Goal: Transaction & Acquisition: Purchase product/service

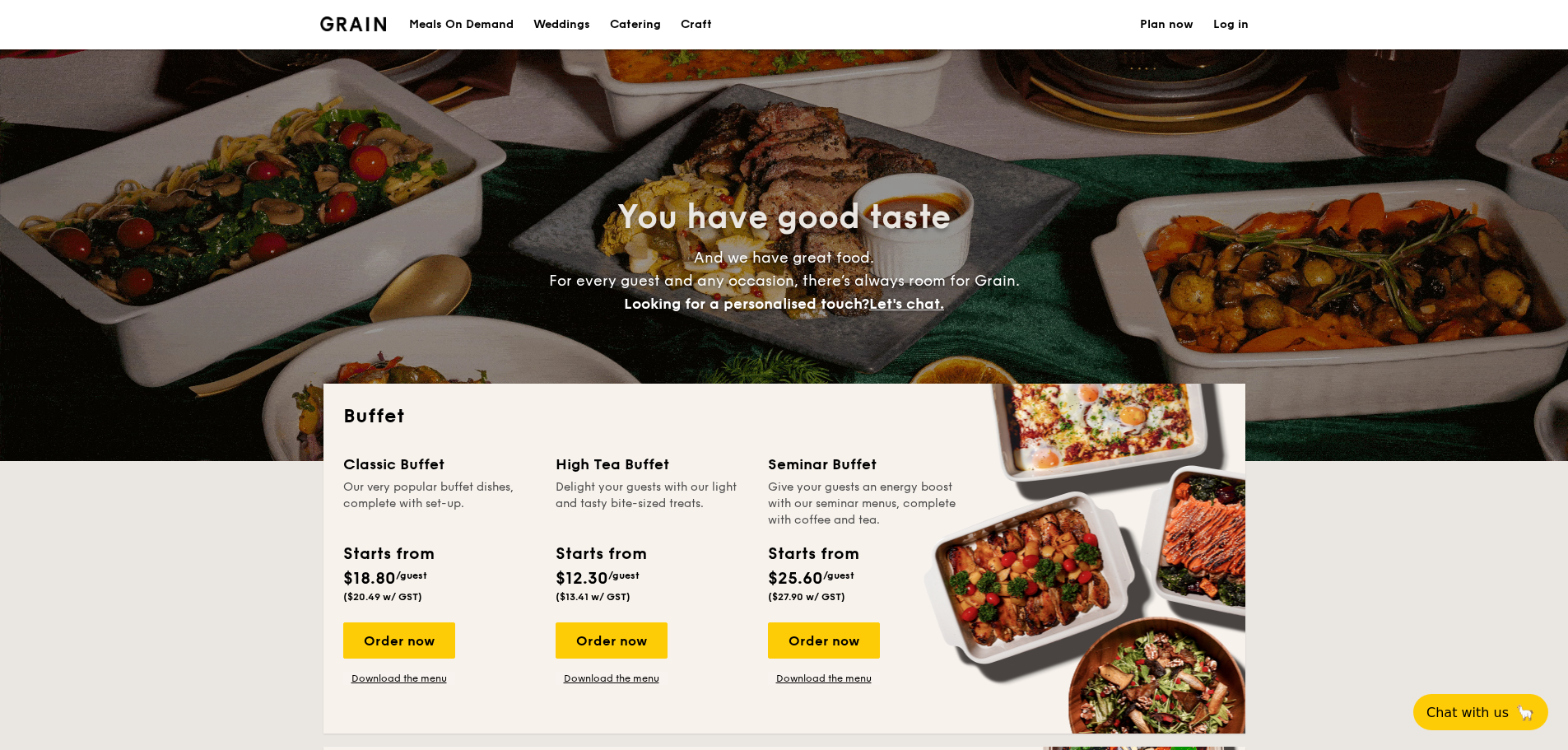
select select
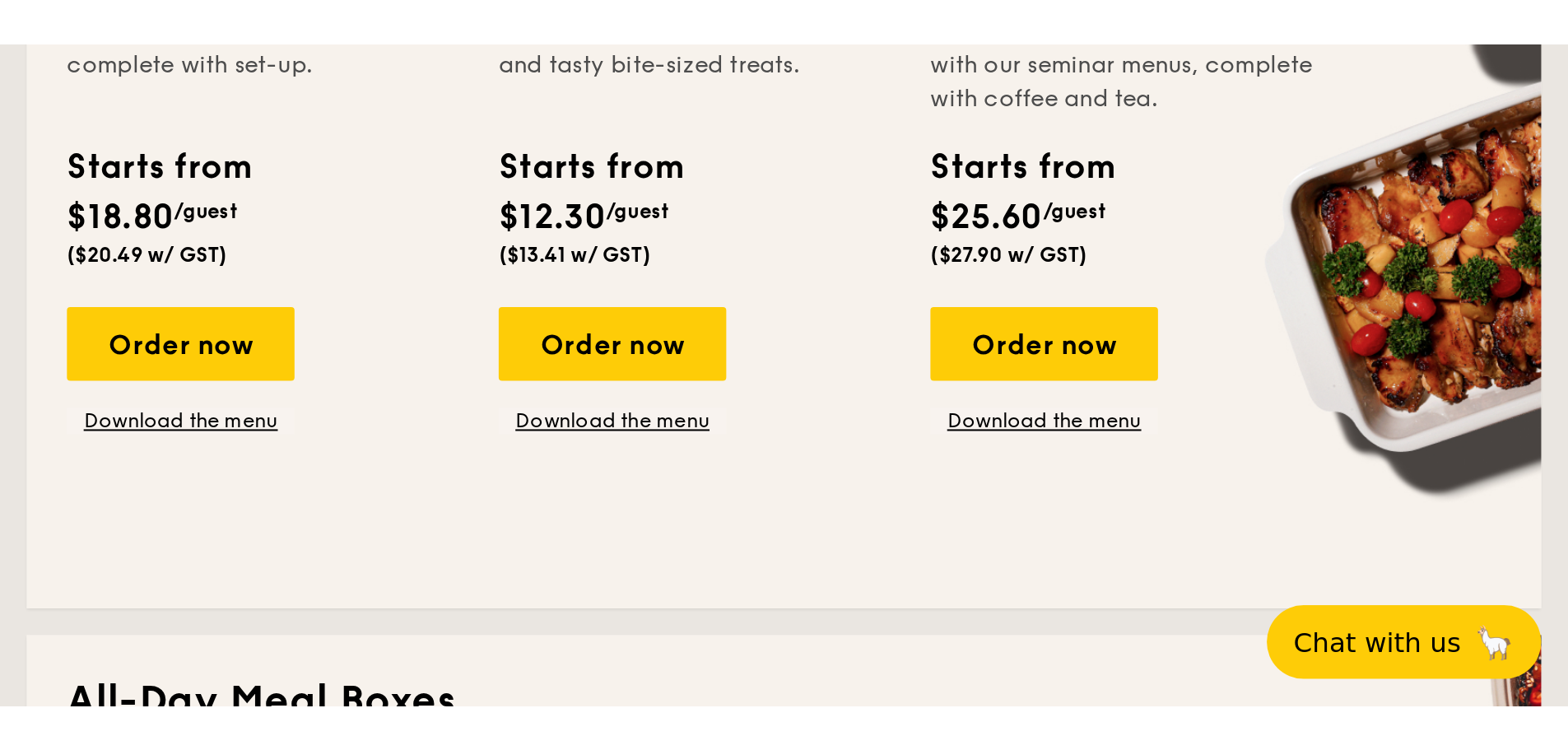
scroll to position [494, 0]
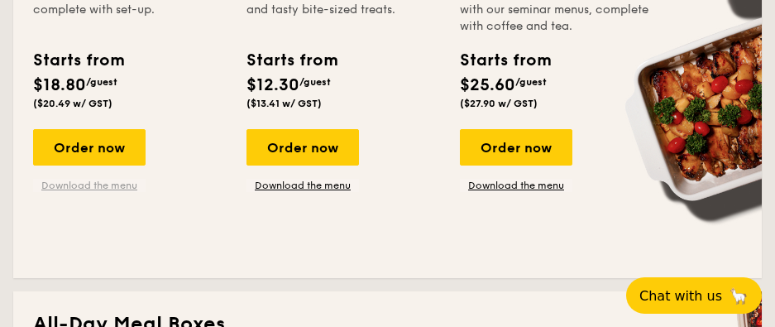
click at [122, 187] on link "Download the menu" at bounding box center [89, 185] width 113 height 13
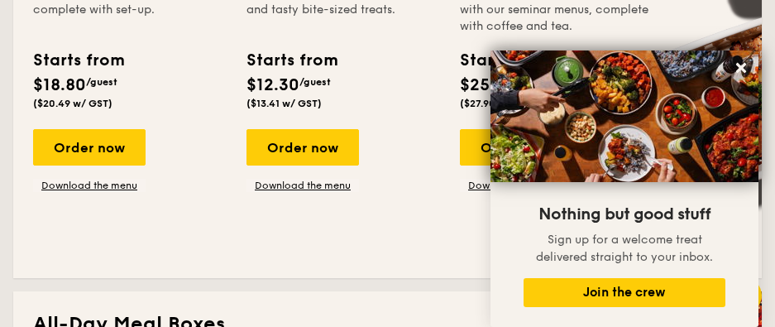
scroll to position [0, 0]
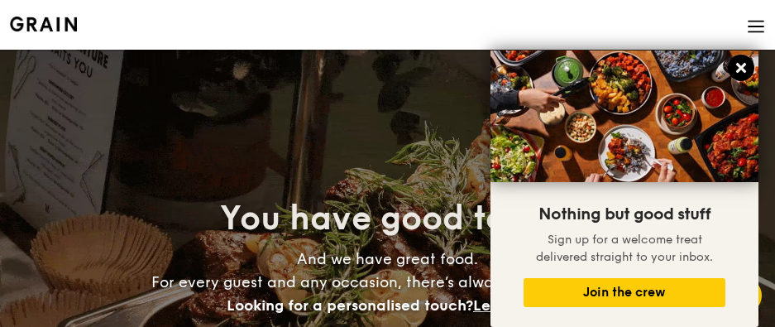
click at [743, 60] on button at bounding box center [741, 68] width 26 height 26
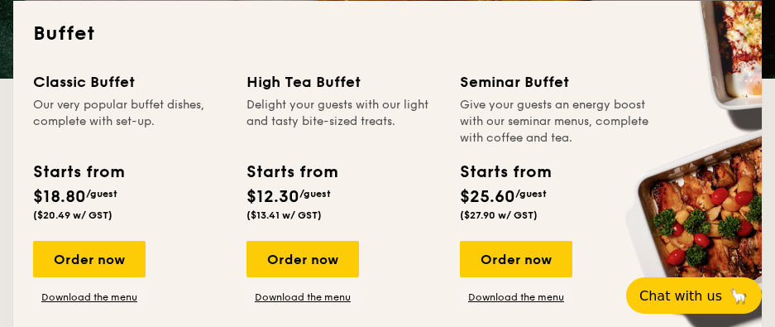
scroll to position [414, 0]
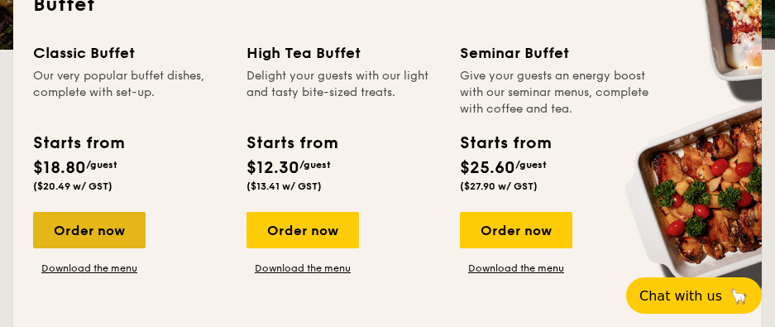
click at [118, 233] on div "Order now" at bounding box center [89, 230] width 113 height 36
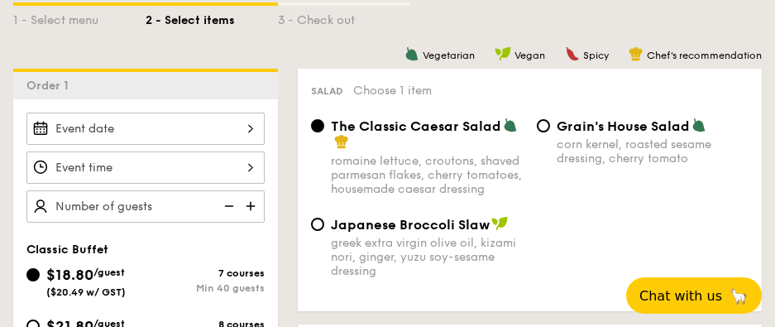
scroll to position [414, 0]
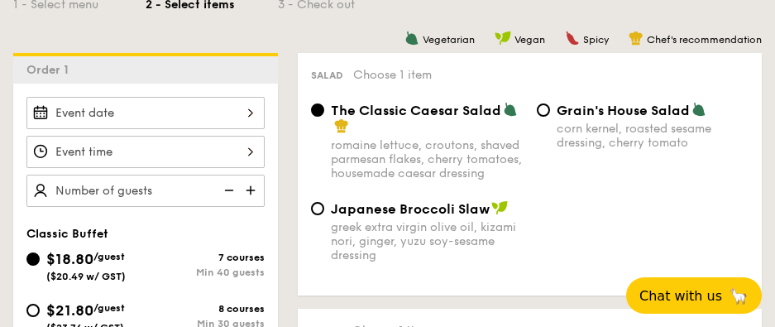
click at [202, 124] on div at bounding box center [145, 113] width 238 height 32
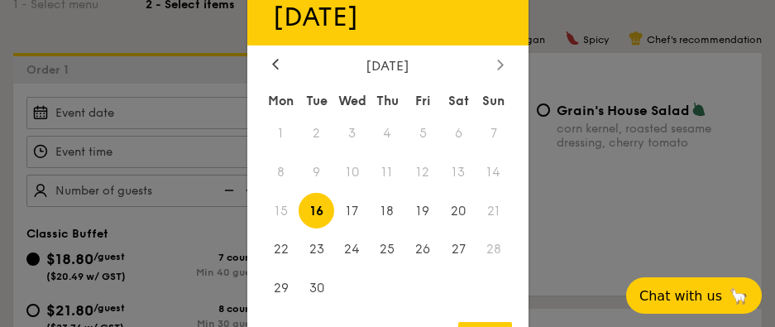
click at [499, 63] on icon at bounding box center [500, 64] width 7 height 11
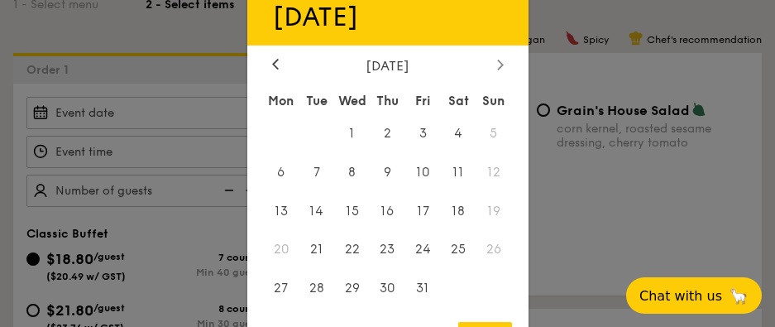
click at [499, 63] on icon at bounding box center [500, 64] width 7 height 11
click at [452, 290] on span "29" at bounding box center [459, 289] width 36 height 36
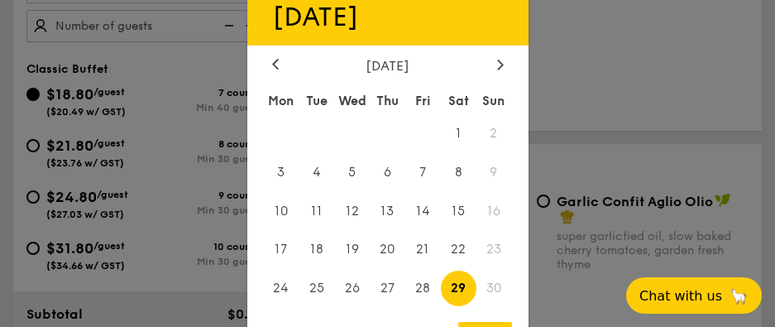
scroll to position [579, 0]
click at [474, 322] on div "OK" at bounding box center [485, 333] width 54 height 22
type input "[DATE]"
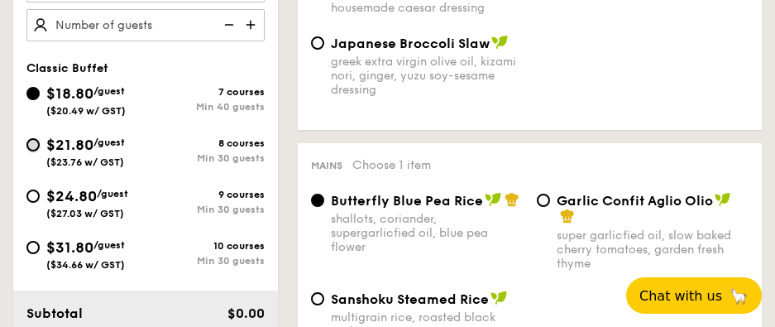
click at [33, 148] on input "$21.80 /guest ($23.76 w/ GST) 8 courses Min 30 guests" at bounding box center [32, 144] width 13 height 13
radio input "true"
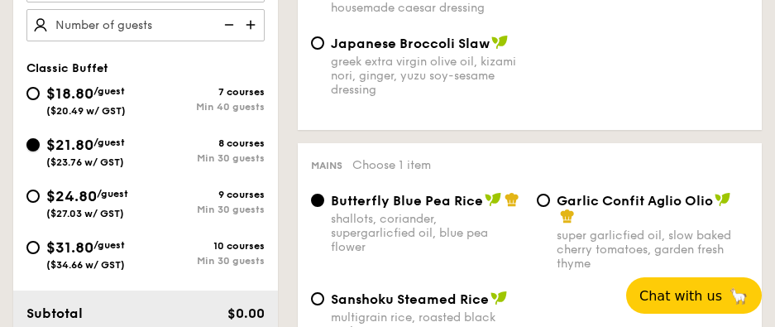
radio input "true"
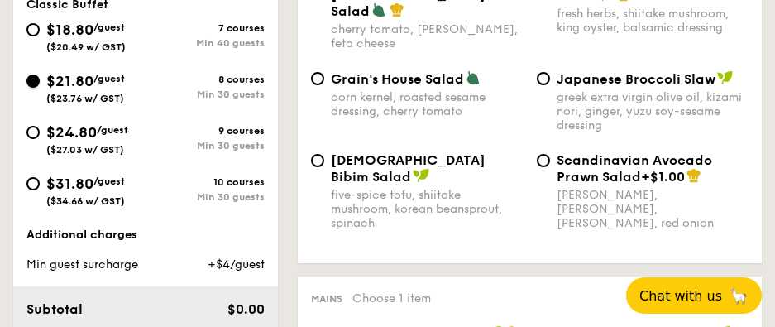
scroll to position [662, 0]
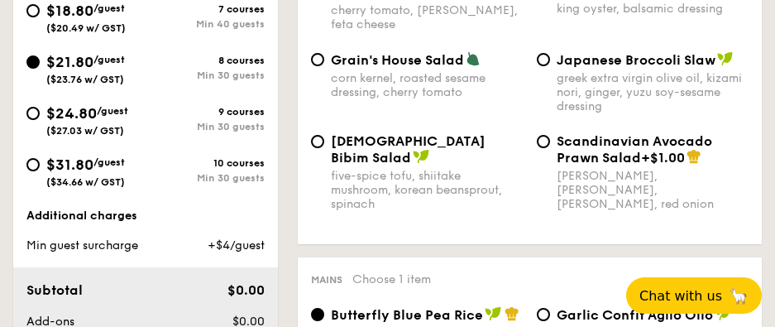
click at [402, 169] on div "five-spice tofu, shiitake mushroom, korean beansprout, spinach" at bounding box center [427, 190] width 193 height 42
click at [324, 148] on input "Korean Bibim Salad five-spice tofu, shiitake mushroom, korean beansprout, spina…" at bounding box center [317, 141] width 13 height 13
radio input "true"
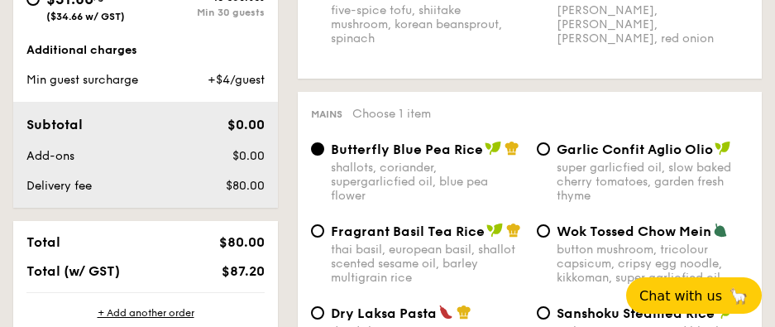
scroll to position [910, 0]
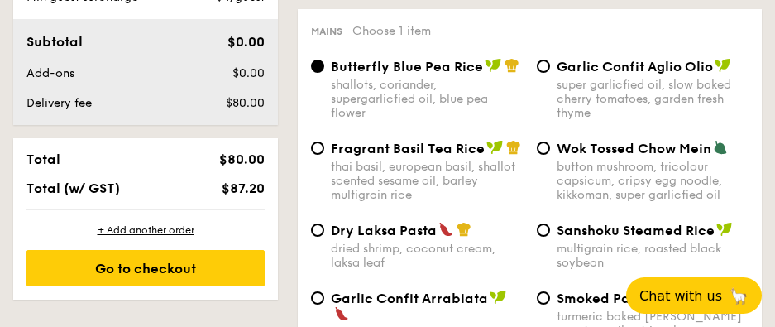
click at [550, 65] on div "Garlic Confit Aglio Olio super garlicfied oil, slow baked cherry tomatoes, gard…" at bounding box center [643, 89] width 226 height 62
click at [545, 60] on input "Garlic Confit Aglio Olio super garlicfied oil, slow baked cherry tomatoes, gard…" at bounding box center [543, 66] width 13 height 13
radio input "true"
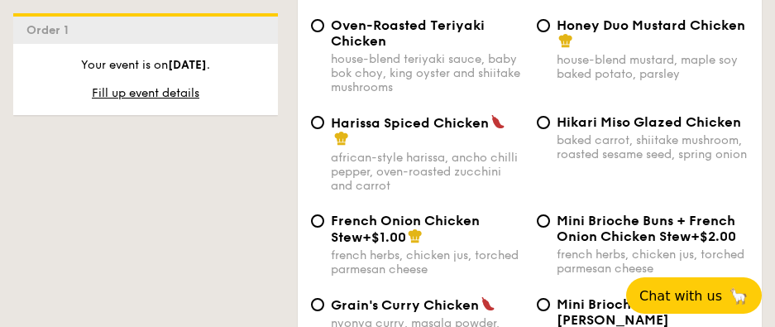
scroll to position [1572, 0]
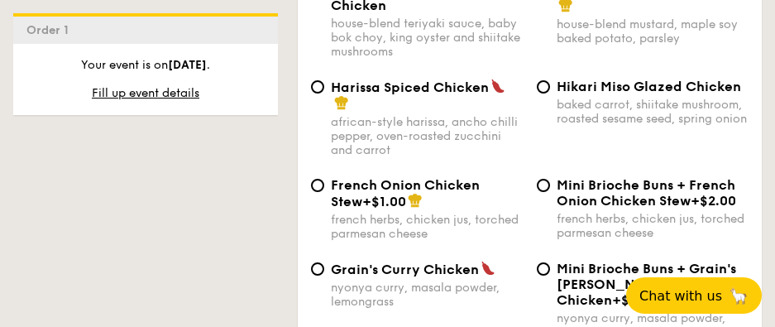
click at [471, 177] on span "French Onion Chicken Stew" at bounding box center [405, 193] width 149 height 32
click at [324, 179] on input "French Onion Chicken Stew +$1.00 french herbs, chicken jus, torched parmesan ch…" at bounding box center [317, 185] width 13 height 13
radio input "true"
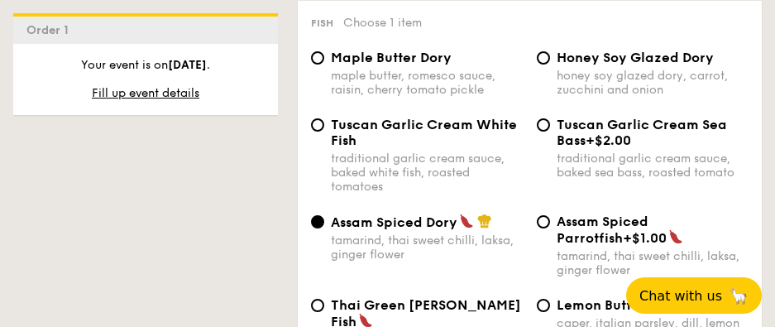
scroll to position [1986, 0]
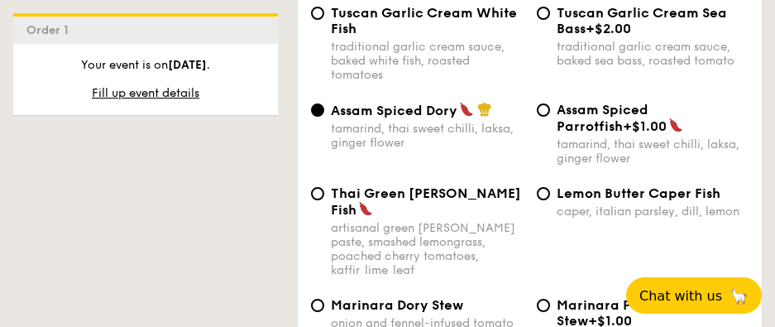
click at [472, 221] on div "artisanal green [PERSON_NAME] paste, smashed lemongrass, poached cherry tomatoe…" at bounding box center [427, 249] width 193 height 56
click at [324, 187] on input "Thai Green [PERSON_NAME] Fish artisanal green [PERSON_NAME] paste, smashed lemo…" at bounding box center [317, 193] width 13 height 13
radio input "true"
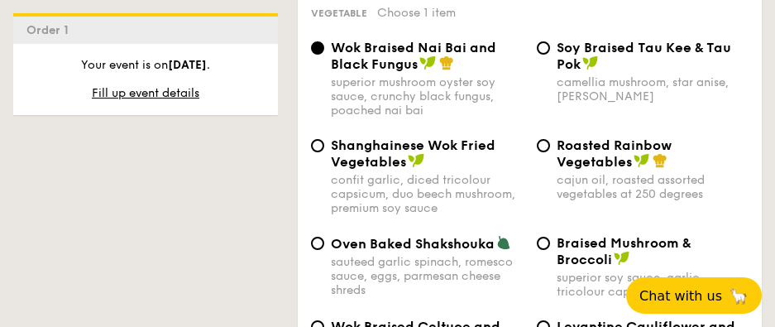
scroll to position [2648, 0]
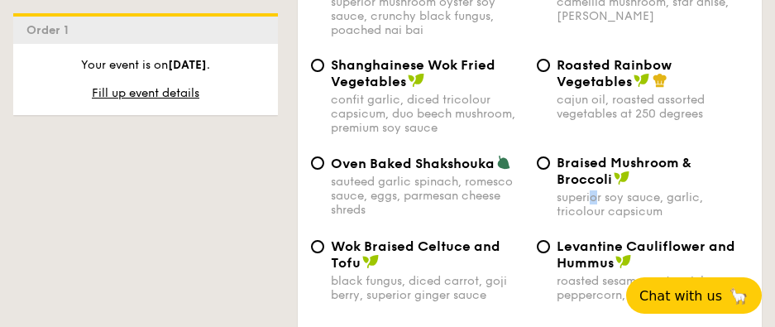
click at [595, 190] on div "superior soy sauce, garlic, tricolour capsicum" at bounding box center [653, 204] width 193 height 28
click at [531, 155] on div "Braised Mushroom & Broccoli superior soy sauce, garlic, tricolour capsicum" at bounding box center [643, 187] width 226 height 64
click at [542, 156] on input "Braised Mushroom & Broccoli superior soy sauce, garlic, tricolour capsicum" at bounding box center [543, 162] width 13 height 13
radio input "true"
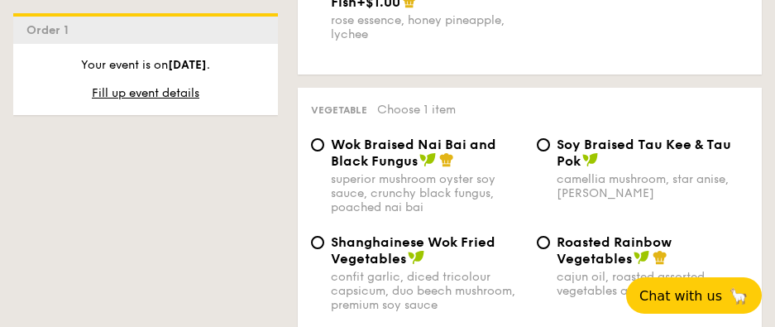
scroll to position [2317, 0]
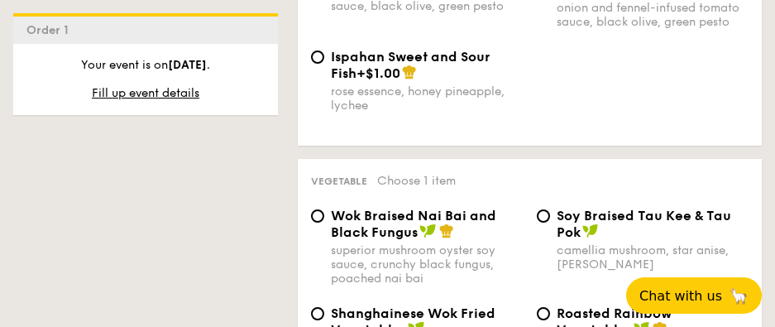
click at [401, 208] on span "Wok Braised Nai Bai and Black Fungus" at bounding box center [414, 224] width 166 height 32
click at [324, 209] on input "Wok Braised Nai Bai and Black Fungus superior mushroom oyster soy sauce, crunch…" at bounding box center [317, 215] width 13 height 13
radio input "true"
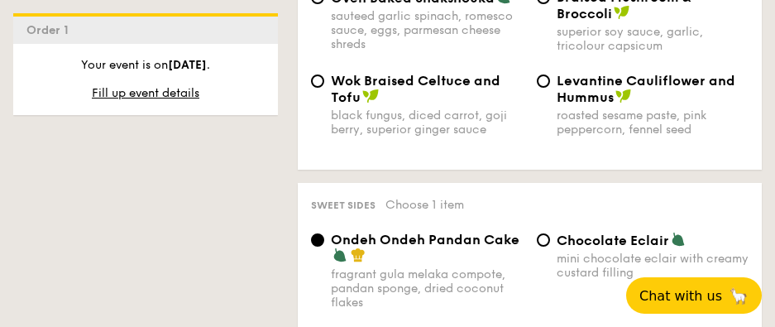
scroll to position [2897, 0]
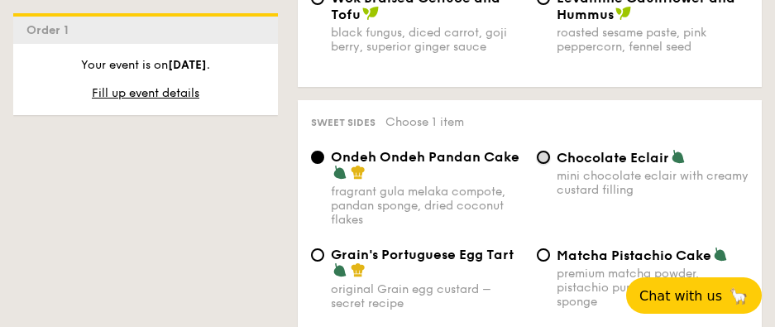
click at [547, 151] on input "Chocolate Eclair mini chocolate eclair with creamy custard filling" at bounding box center [543, 157] width 13 height 13
radio input "true"
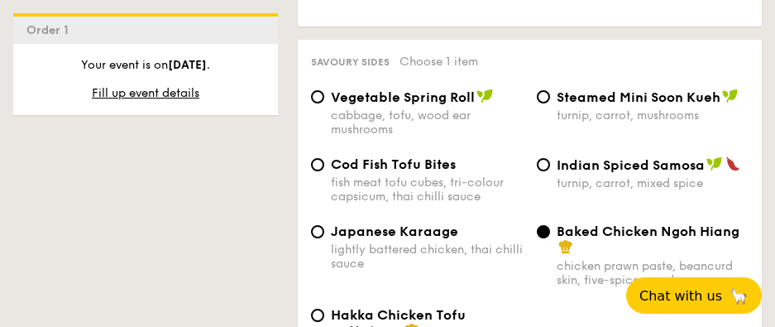
scroll to position [3476, 0]
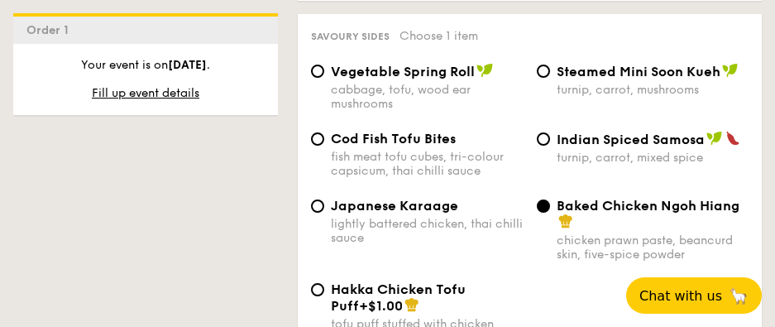
click at [550, 198] on div "Baked Chicken Ngoh Hiang chicken prawn paste, beancurd skin, five-spice powder" at bounding box center [643, 230] width 226 height 64
click at [540, 199] on input "Baked Chicken Ngoh Hiang chicken prawn paste, beancurd skin, five-spice powder" at bounding box center [543, 205] width 13 height 13
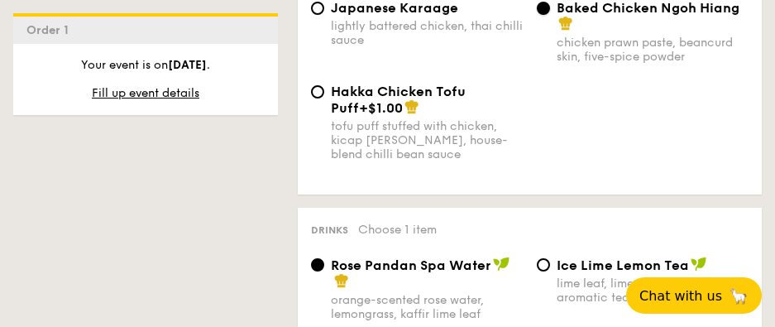
scroll to position [3724, 0]
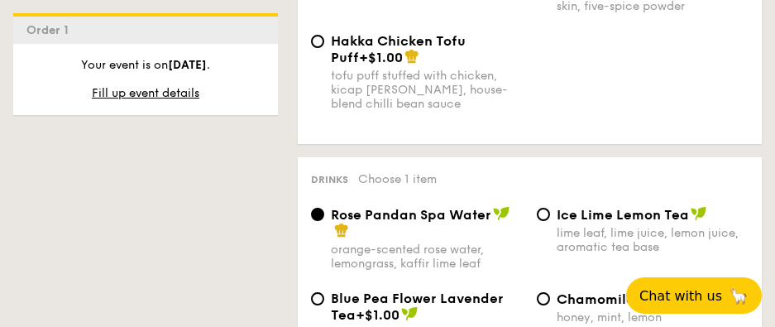
click at [574, 226] on div "lime leaf, lime juice, lemon juice, aromatic tea base" at bounding box center [653, 240] width 193 height 28
click at [550, 208] on input "Ice Lime Lemon Tea lime leaf, lime juice, lemon juice, aromatic tea base" at bounding box center [543, 214] width 13 height 13
radio input "true"
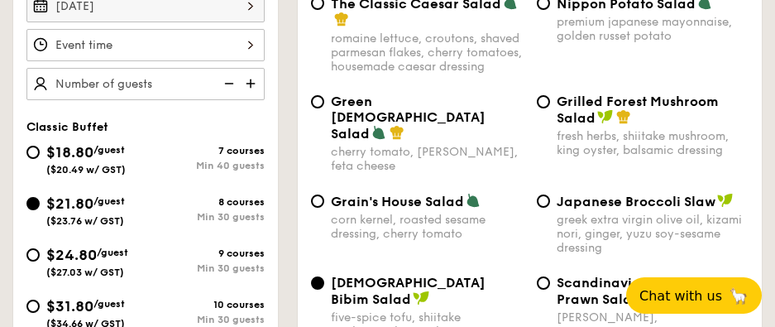
scroll to position [579, 0]
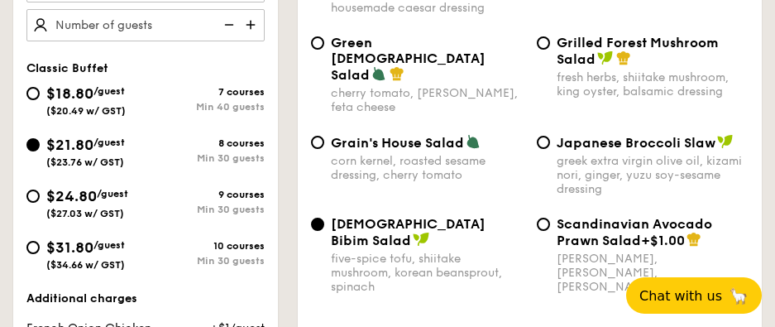
click at [50, 98] on span "$18.80" at bounding box center [69, 93] width 47 height 18
click at [40, 98] on input "$18.80 /guest ($20.49 w/ GST) 7 courses Min 40 guests" at bounding box center [32, 93] width 13 height 13
radio input "true"
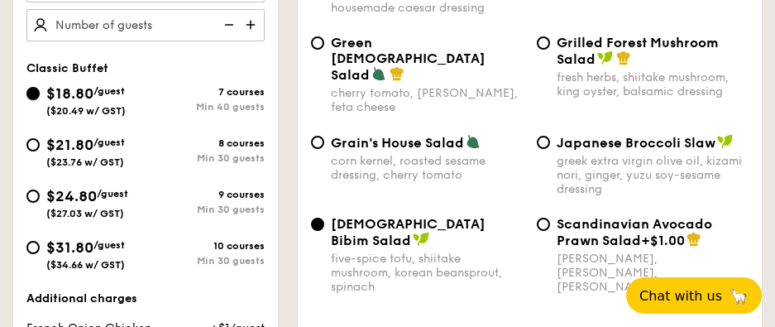
radio input "true"
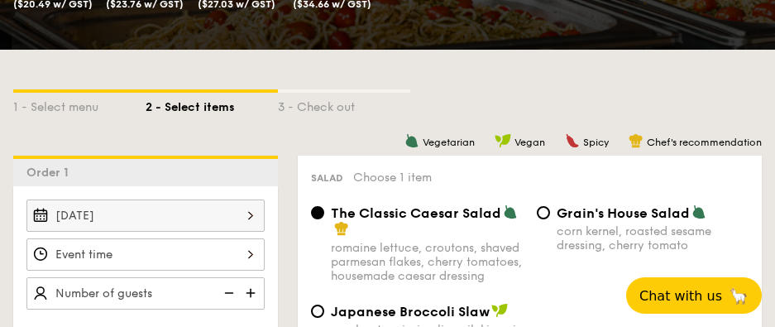
scroll to position [497, 0]
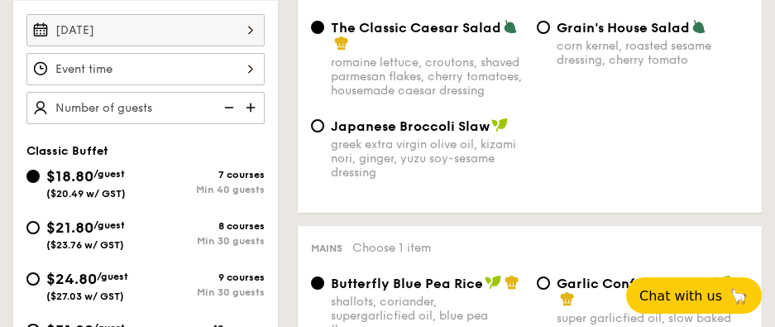
click at [434, 158] on div "greek extra virgin olive oil, kizami nori, ginger, yuzu soy-sesame dressing" at bounding box center [427, 158] width 193 height 42
click at [324, 132] on input "Japanese Broccoli Slaw greek extra virgin olive oil, kizami [PERSON_NAME], yuzu…" at bounding box center [317, 125] width 13 height 13
radio input "true"
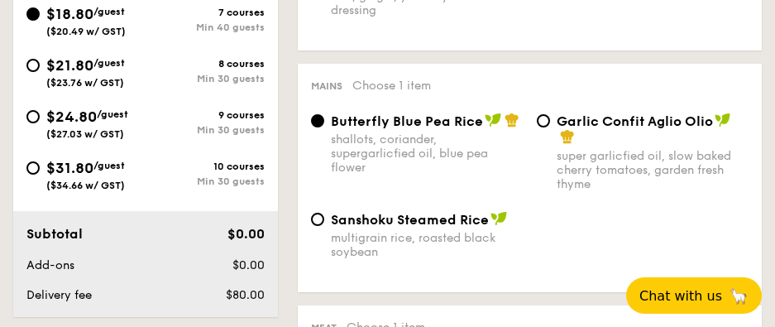
scroll to position [662, 0]
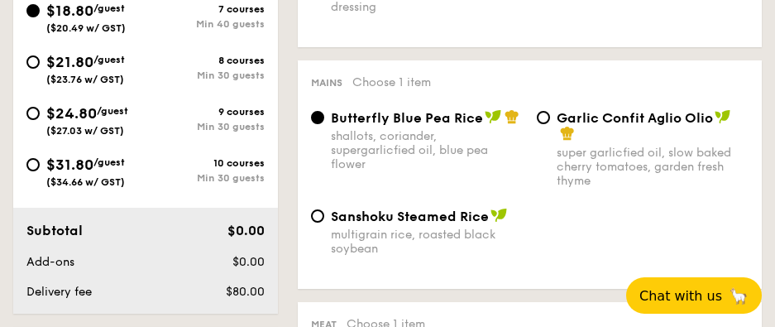
click at [579, 153] on div "super garlicfied oil, slow baked cherry tomatoes, garden fresh thyme" at bounding box center [653, 167] width 193 height 42
click at [550, 124] on input "Garlic Confit Aglio Olio super garlicfied oil, slow baked cherry tomatoes, gard…" at bounding box center [543, 117] width 13 height 13
radio input "true"
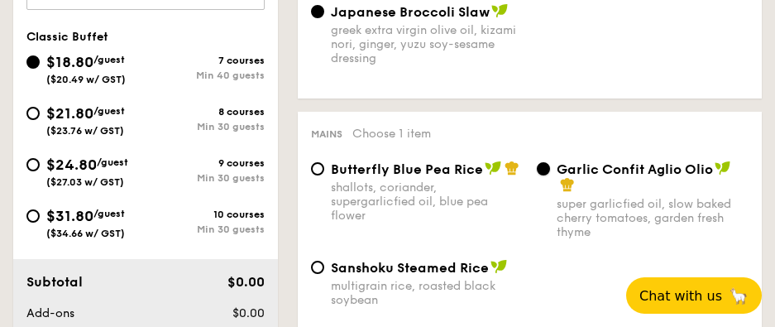
scroll to position [579, 0]
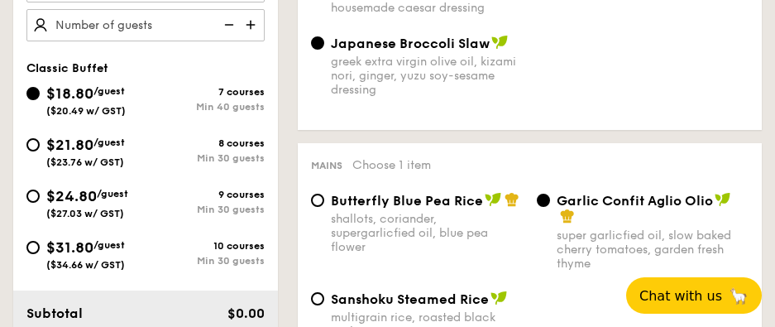
click at [227, 161] on div "Min 30 guests" at bounding box center [205, 158] width 119 height 12
click at [40, 151] on input "$21.80 /guest ($23.76 w/ GST) 8 courses Min 30 guests" at bounding box center [32, 144] width 13 height 13
radio input "true"
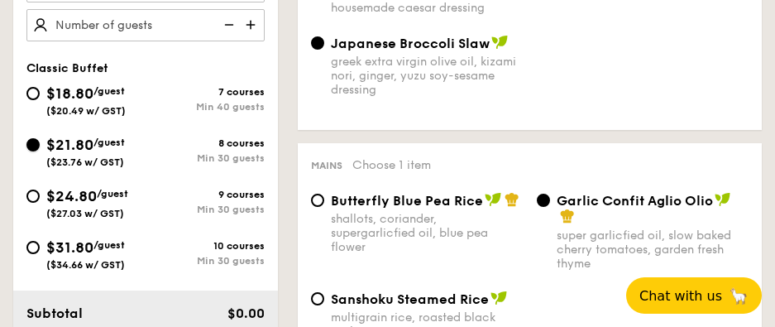
radio input "true"
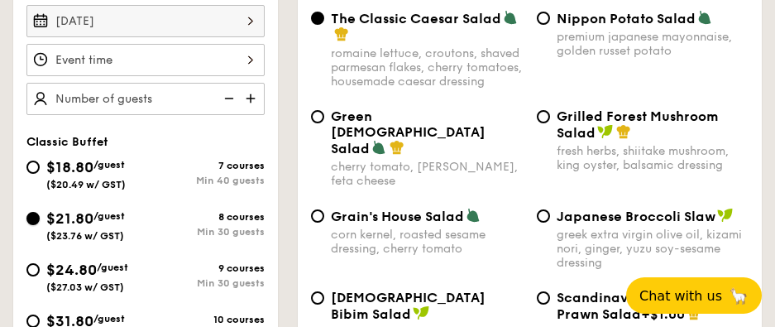
scroll to position [662, 0]
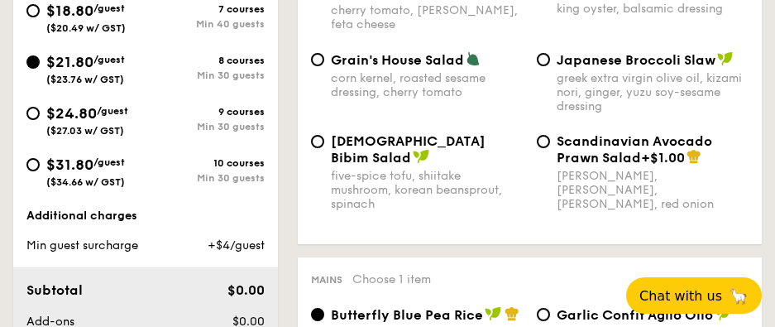
click at [430, 169] on div "five-spice tofu, shiitake mushroom, korean beansprout, spinach" at bounding box center [427, 190] width 193 height 42
click at [324, 148] on input "Korean Bibim Salad five-spice tofu, shiitake mushroom, korean beansprout, spina…" at bounding box center [317, 141] width 13 height 13
radio input "true"
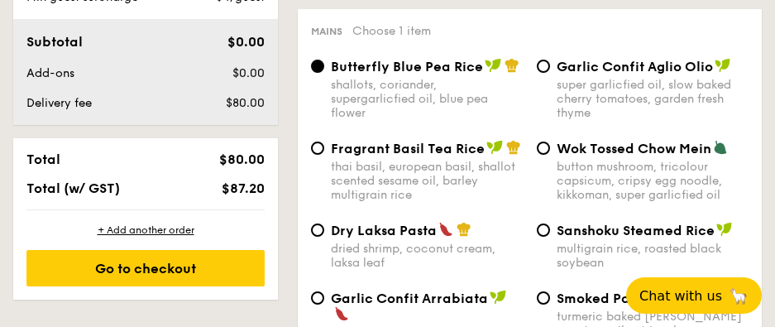
click at [595, 84] on div "super garlicfied oil, slow baked cherry tomatoes, garden fresh thyme" at bounding box center [653, 99] width 193 height 42
click at [550, 73] on input "Garlic Confit Aglio Olio super garlicfied oil, slow baked cherry tomatoes, gard…" at bounding box center [543, 66] width 13 height 13
radio input "true"
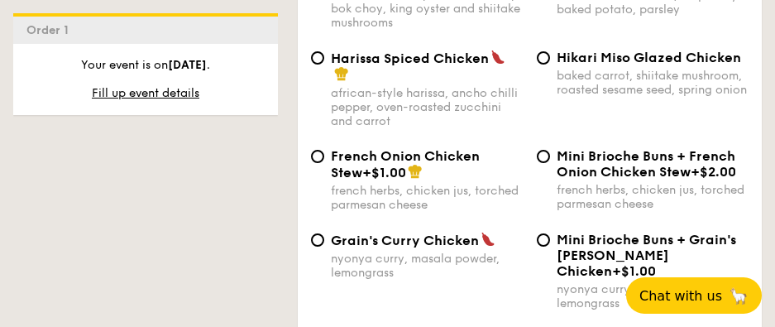
scroll to position [1572, 0]
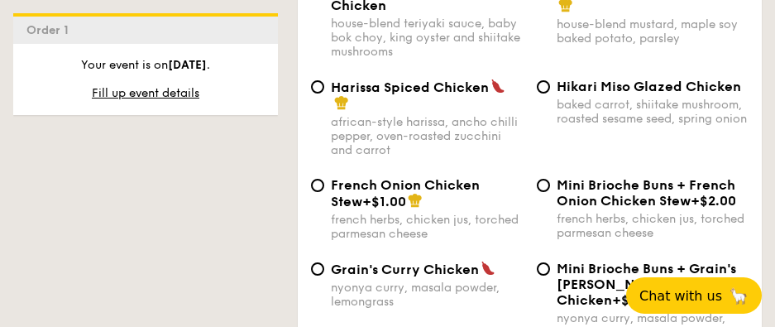
click at [464, 177] on span "French Onion Chicken Stew" at bounding box center [405, 193] width 149 height 32
click at [324, 179] on input "French Onion Chicken Stew +$1.00 french herbs, chicken jus, torched parmesan ch…" at bounding box center [317, 185] width 13 height 13
radio input "true"
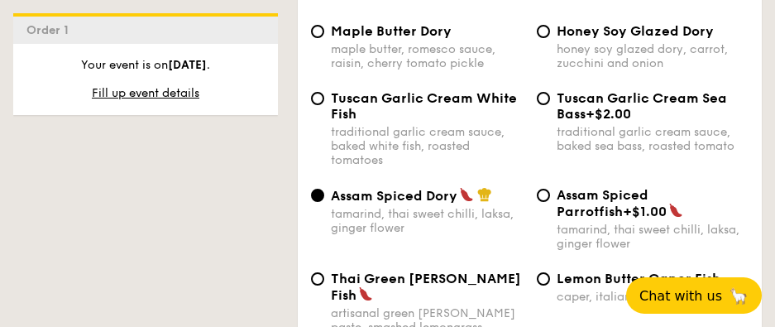
scroll to position [1986, 0]
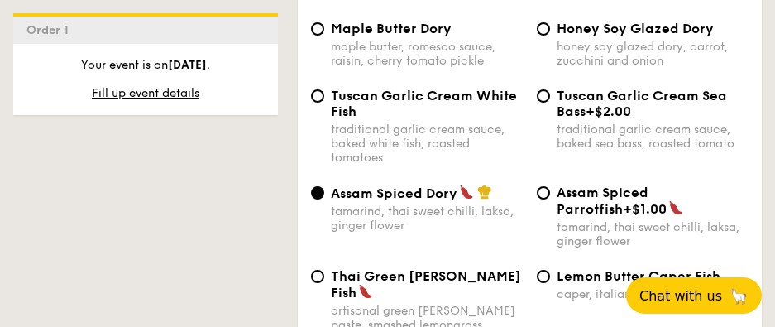
click at [457, 281] on div "Thai Green [PERSON_NAME] Fish artisanal green [PERSON_NAME] paste, smashed lemo…" at bounding box center [530, 324] width 451 height 112
click at [457, 304] on div "artisanal green [PERSON_NAME] paste, smashed lemongrass, poached cherry tomatoe…" at bounding box center [427, 332] width 193 height 56
click at [324, 270] on input "Thai Green [PERSON_NAME] Fish artisanal green [PERSON_NAME] paste, smashed lemo…" at bounding box center [317, 276] width 13 height 13
radio input "true"
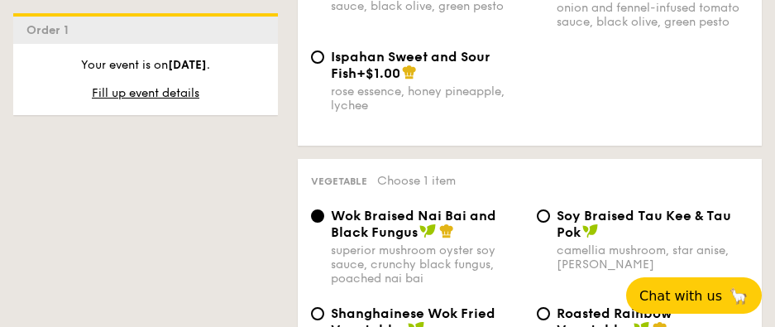
scroll to position [2483, 0]
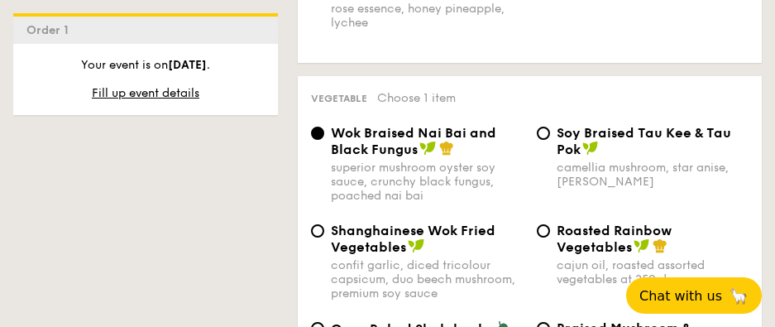
click at [458, 161] on div "superior mushroom oyster soy sauce, crunchy black fungus, poached nai bai" at bounding box center [427, 182] width 193 height 42
click at [324, 127] on input "Wok Braised Nai Bai and Black Fungus superior mushroom oyster soy sauce, crunch…" at bounding box center [317, 133] width 13 height 13
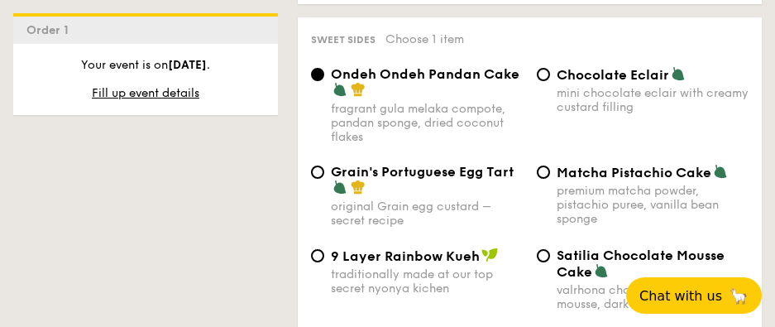
click at [608, 86] on div "mini chocolate eclair with creamy custard filling" at bounding box center [653, 100] width 193 height 28
click at [550, 68] on input "Chocolate Eclair mini chocolate eclair with creamy custard filling" at bounding box center [543, 74] width 13 height 13
radio input "true"
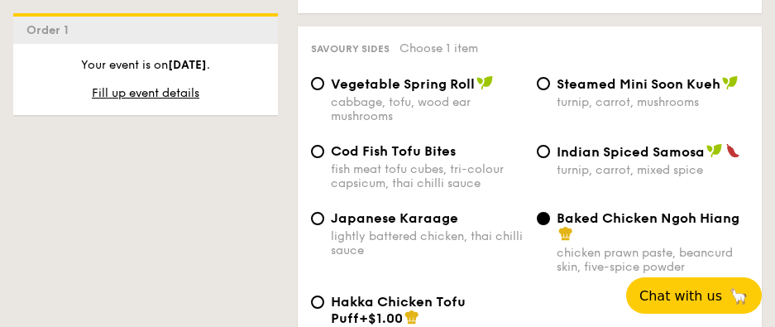
scroll to position [3381, 0]
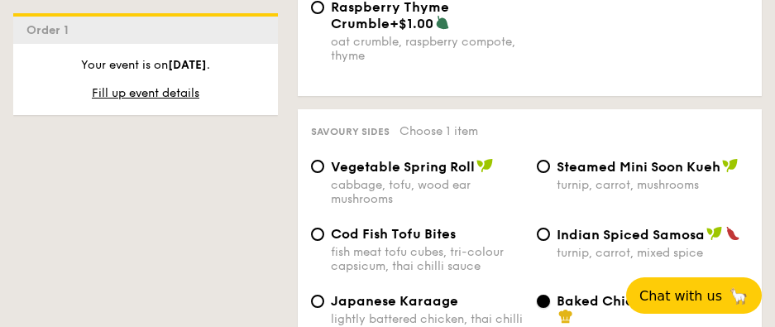
click at [549, 295] on input "Baked Chicken Ngoh Hiang chicken prawn paste, beancurd skin, five-spice powder" at bounding box center [543, 301] width 13 height 13
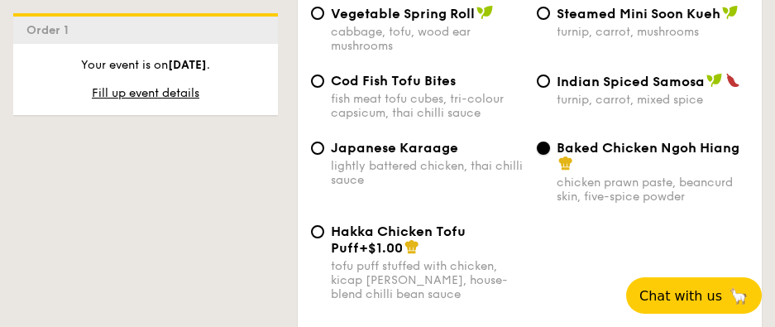
scroll to position [3712, 0]
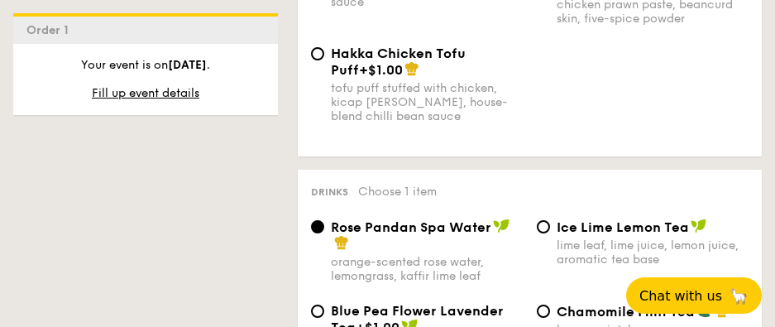
click at [575, 238] on div "lime leaf, lime juice, lemon juice, aromatic tea base" at bounding box center [653, 252] width 193 height 28
click at [550, 220] on input "Ice Lime Lemon Tea lime leaf, lime juice, lemon juice, aromatic tea base" at bounding box center [543, 226] width 13 height 13
radio input "true"
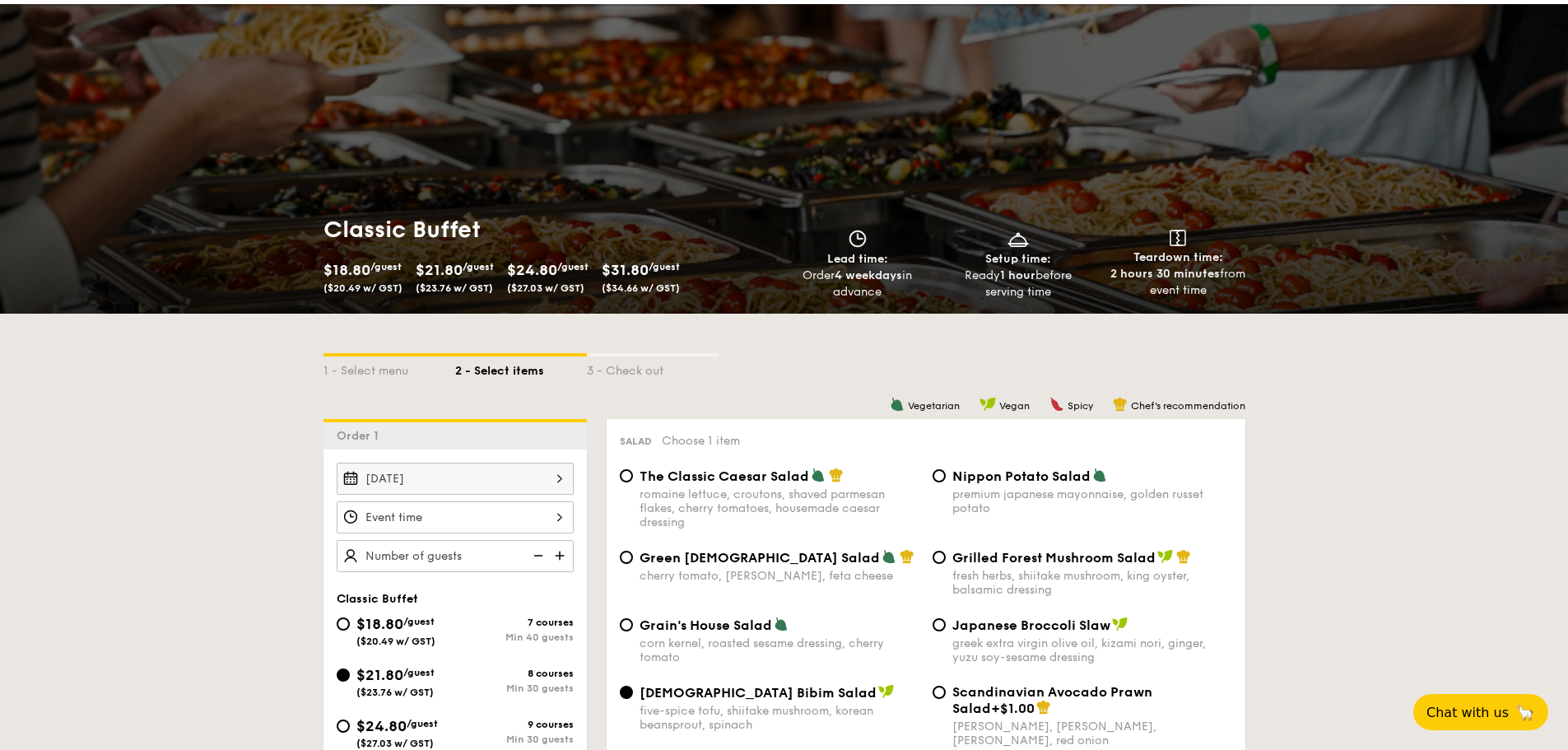
scroll to position [44, 0]
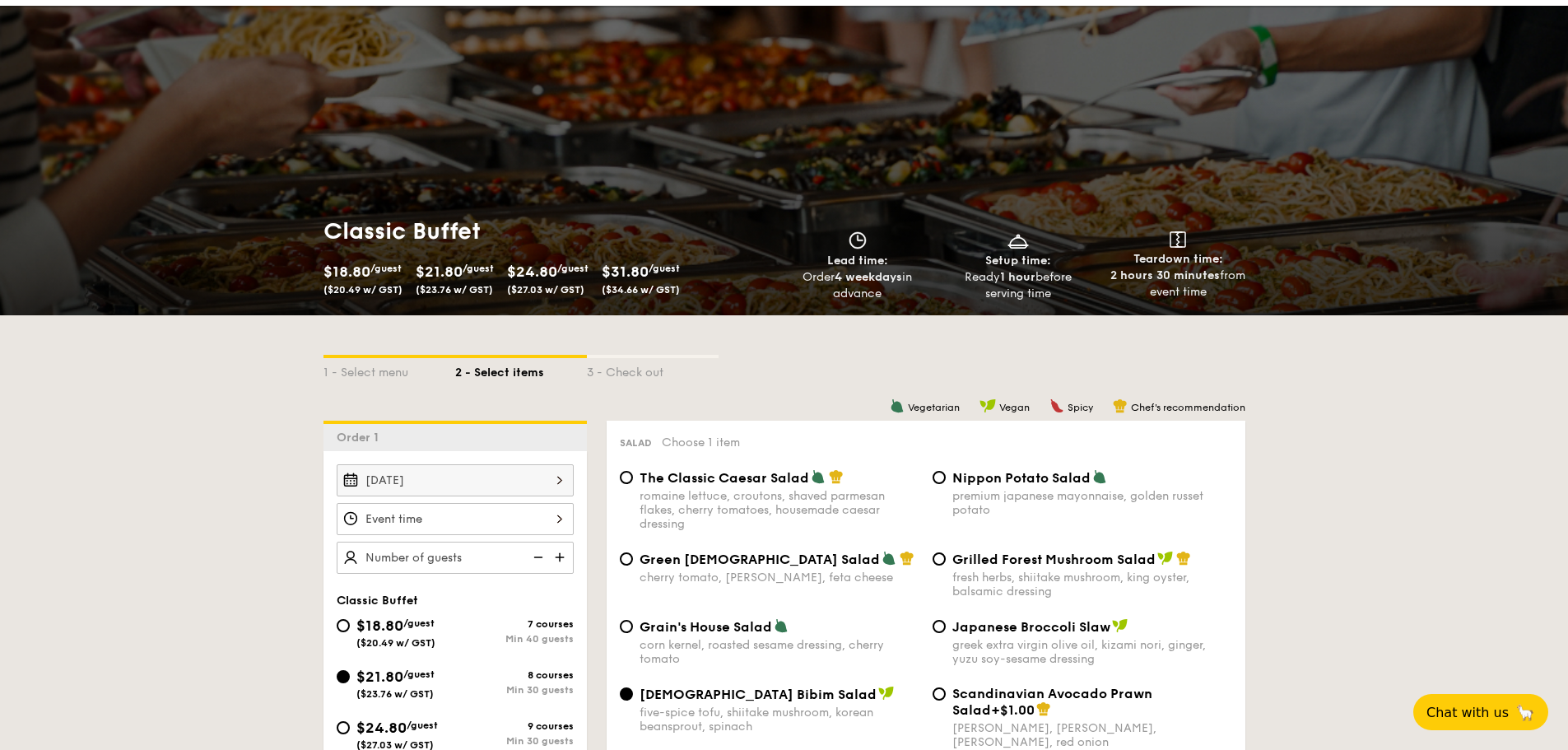
click at [553, 509] on div at bounding box center [454, 519] width 237 height 32
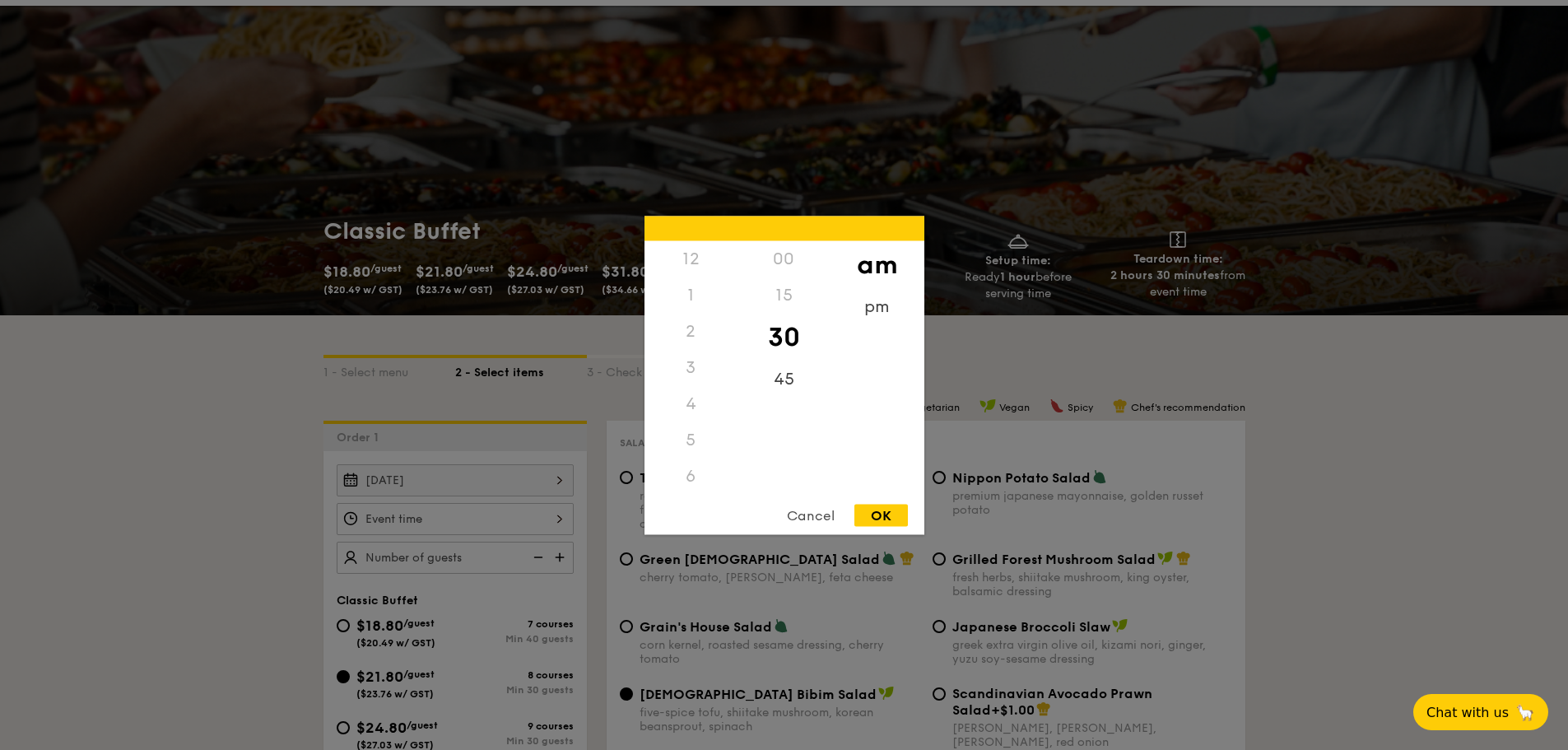
scroll to position [181, 0]
click at [871, 317] on div "pm" at bounding box center [877, 312] width 93 height 48
drag, startPoint x: 784, startPoint y: 346, endPoint x: 784, endPoint y: 368, distance: 22.0
click at [784, 368] on div "00 15 30 45" at bounding box center [784, 366] width 93 height 251
click at [706, 298] on div "6" at bounding box center [691, 300] width 93 height 48
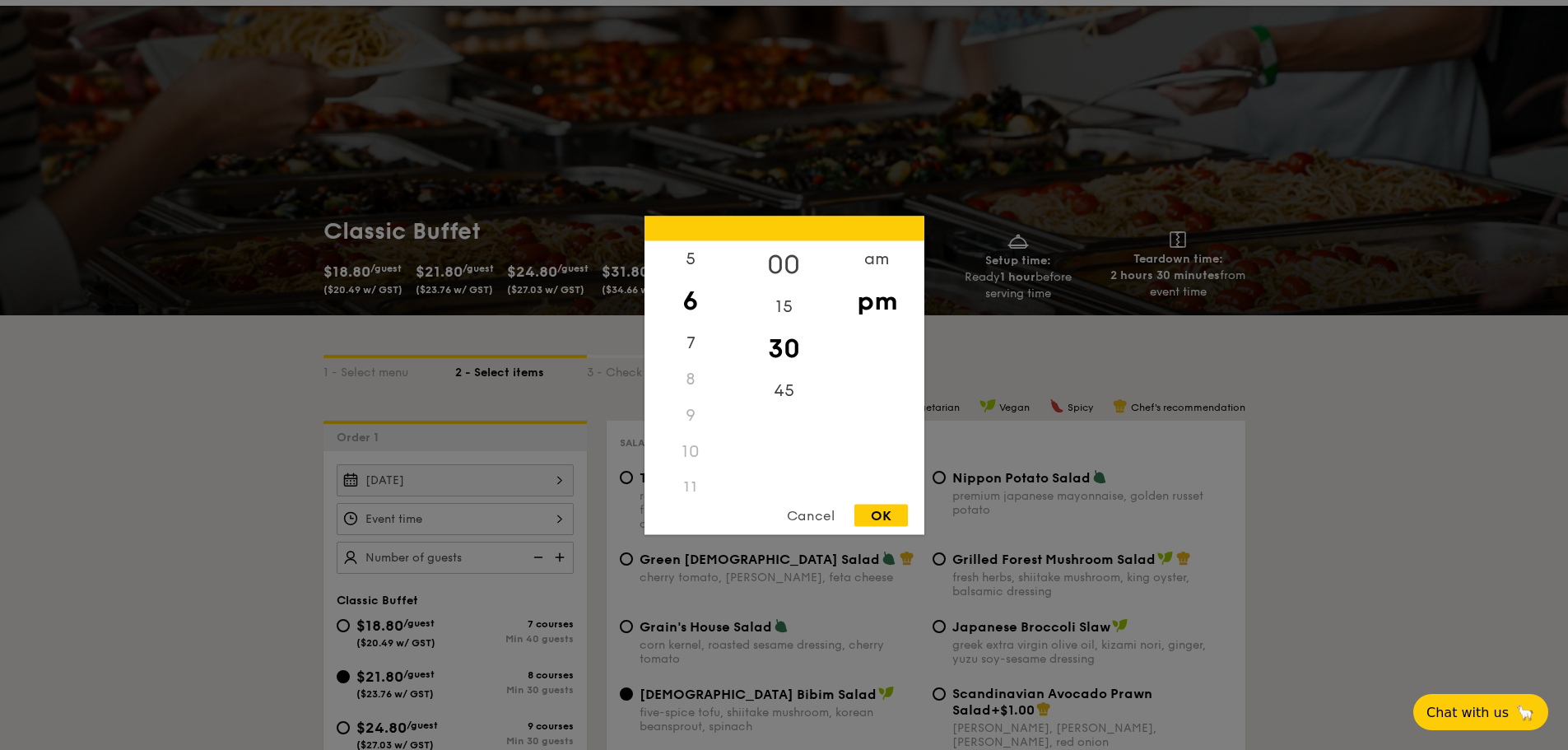
click at [781, 254] on div "00" at bounding box center [784, 265] width 93 height 48
click at [881, 513] on div "OK" at bounding box center [881, 514] width 54 height 22
type input "6:00PM"
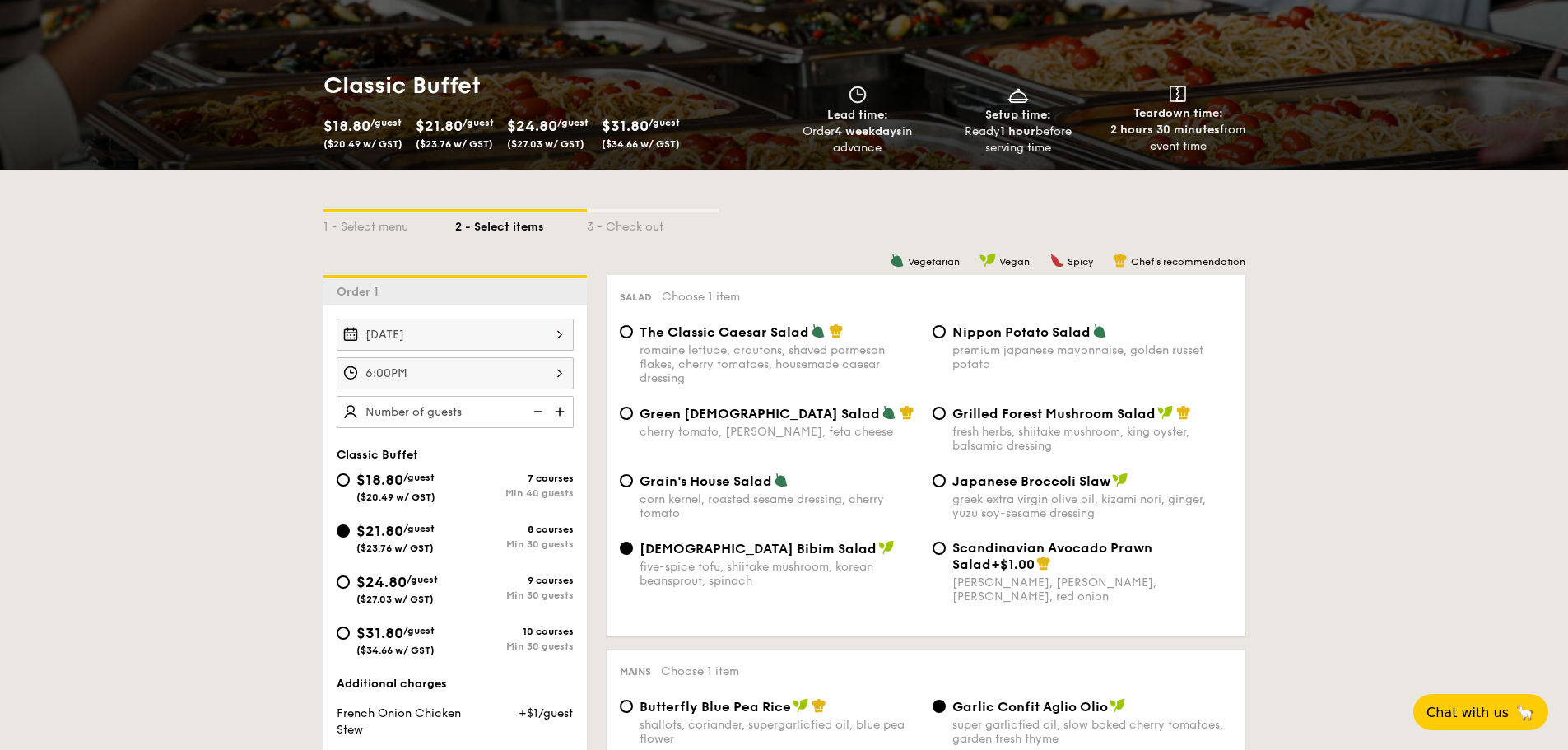
scroll to position [208, 0]
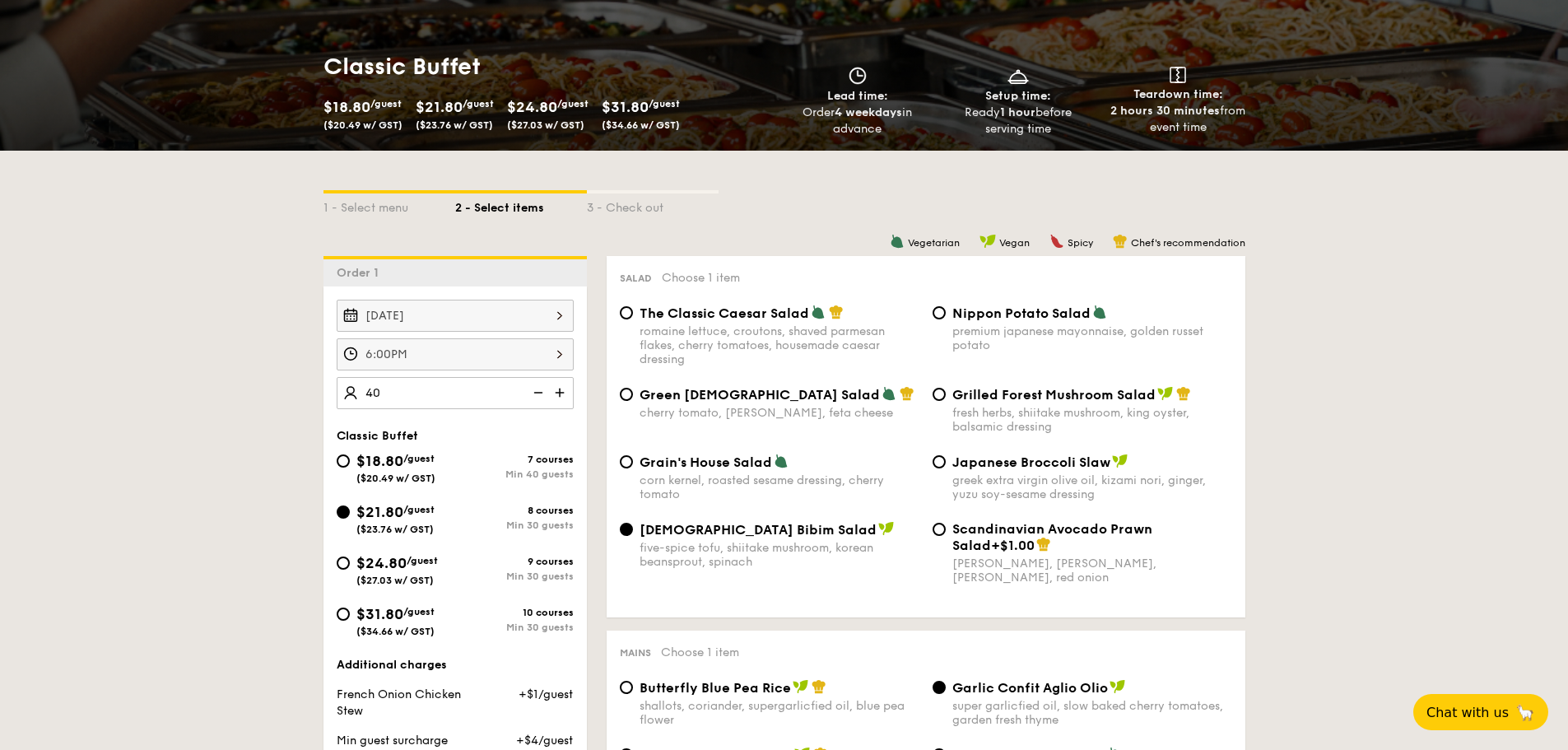
type input "40 guests"
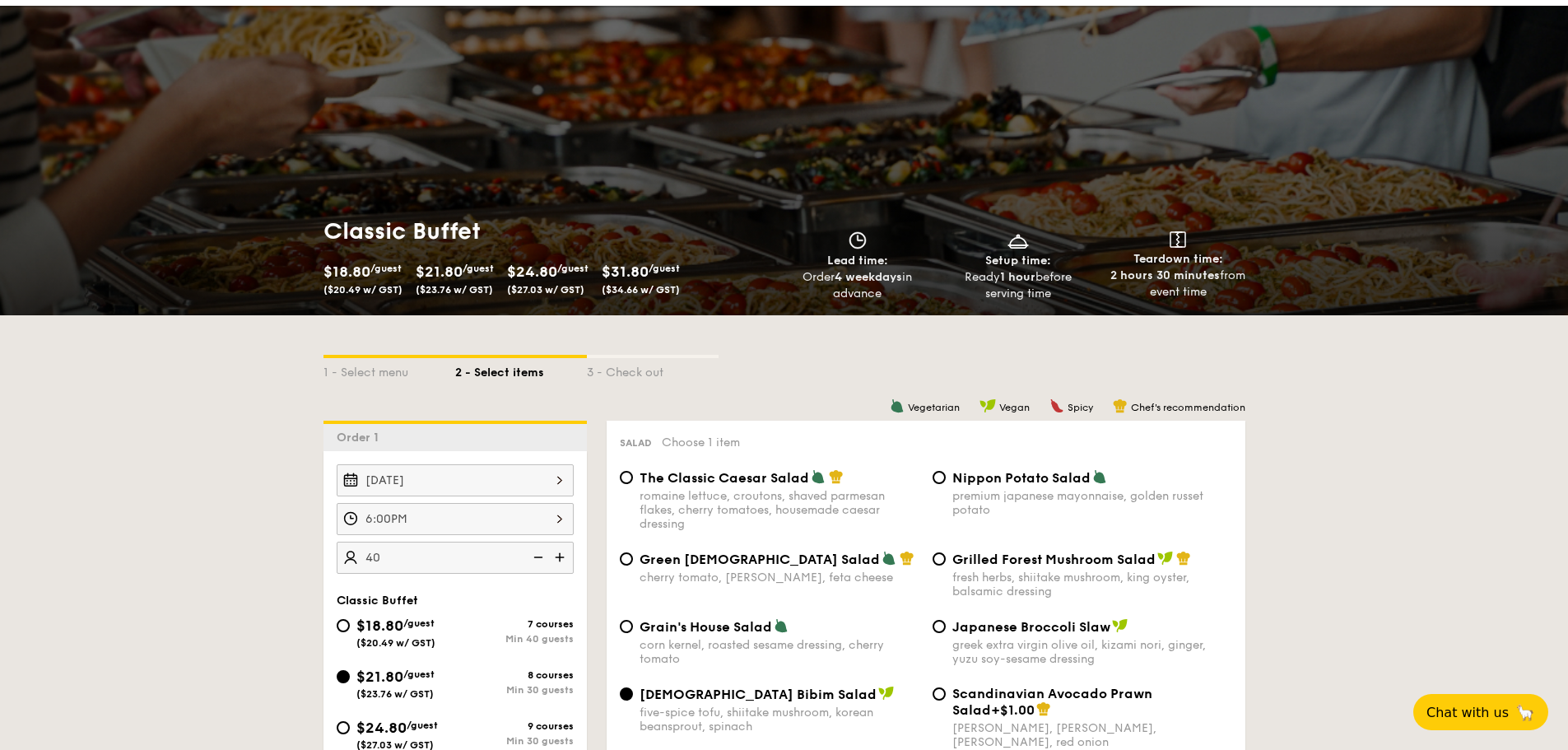
scroll to position [0, 0]
